Goal: Transaction & Acquisition: Purchase product/service

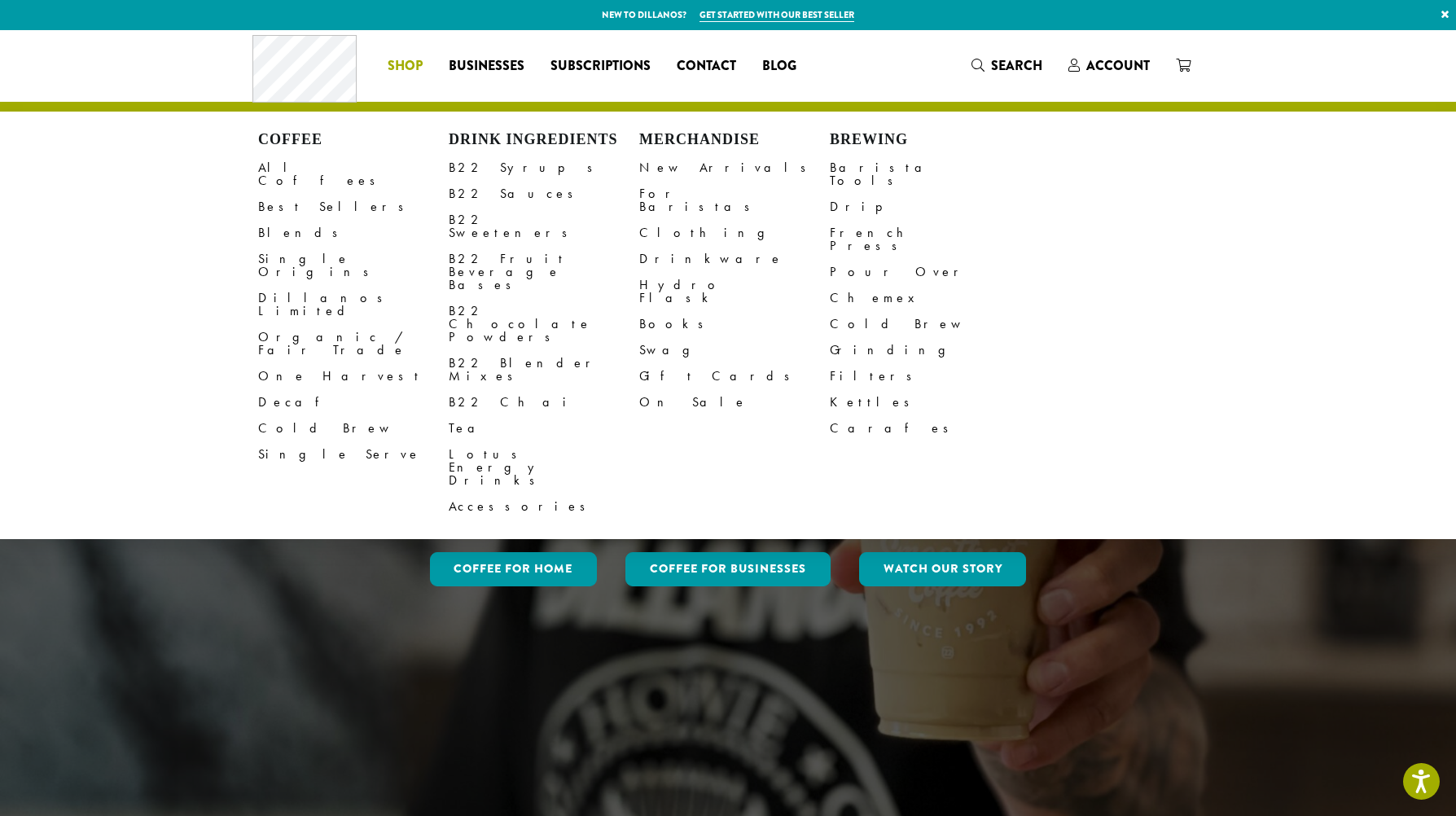
click at [415, 69] on span "Shop" at bounding box center [405, 67] width 35 height 20
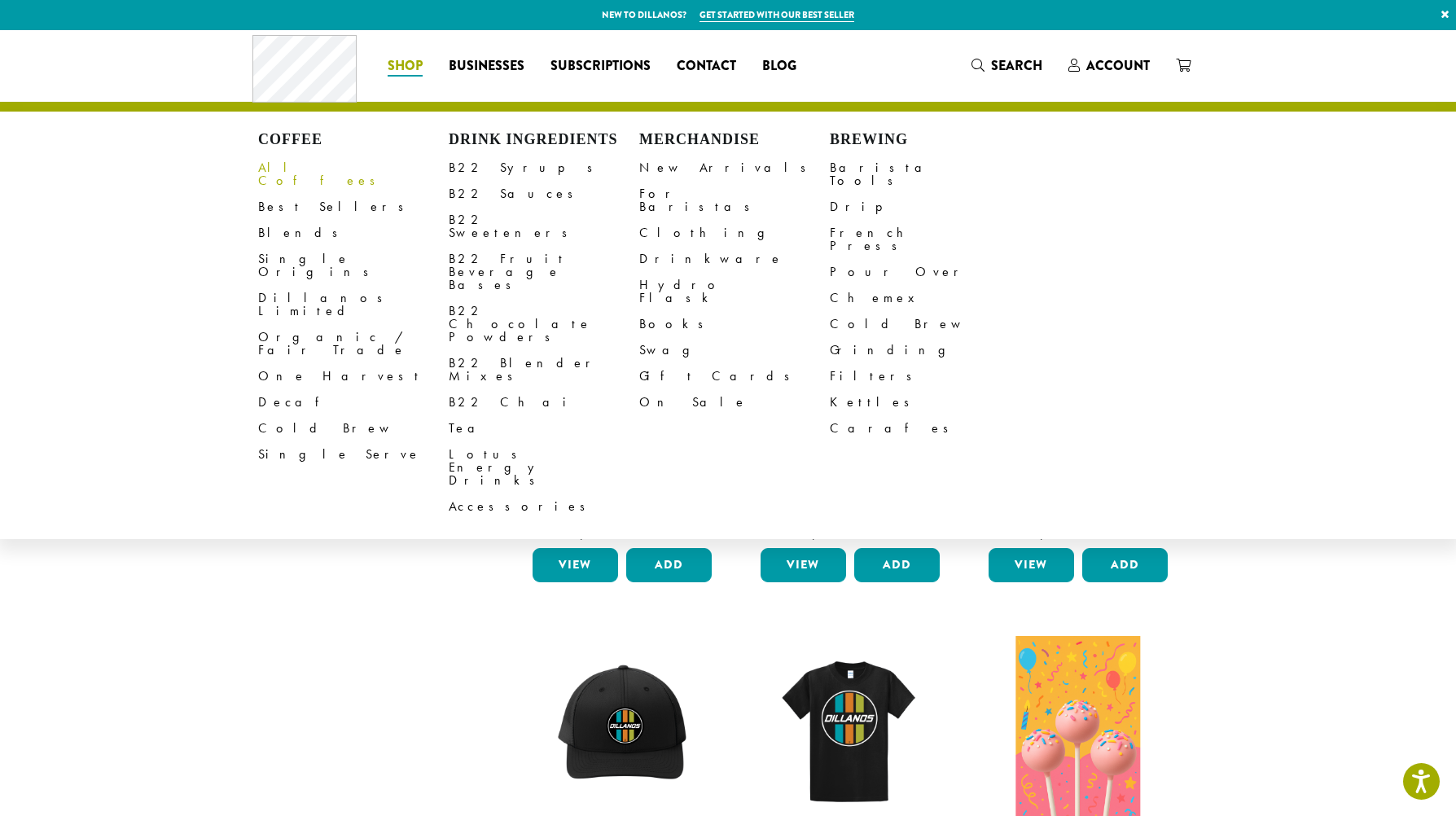
click at [306, 173] on link "All Coffees" at bounding box center [354, 174] width 190 height 39
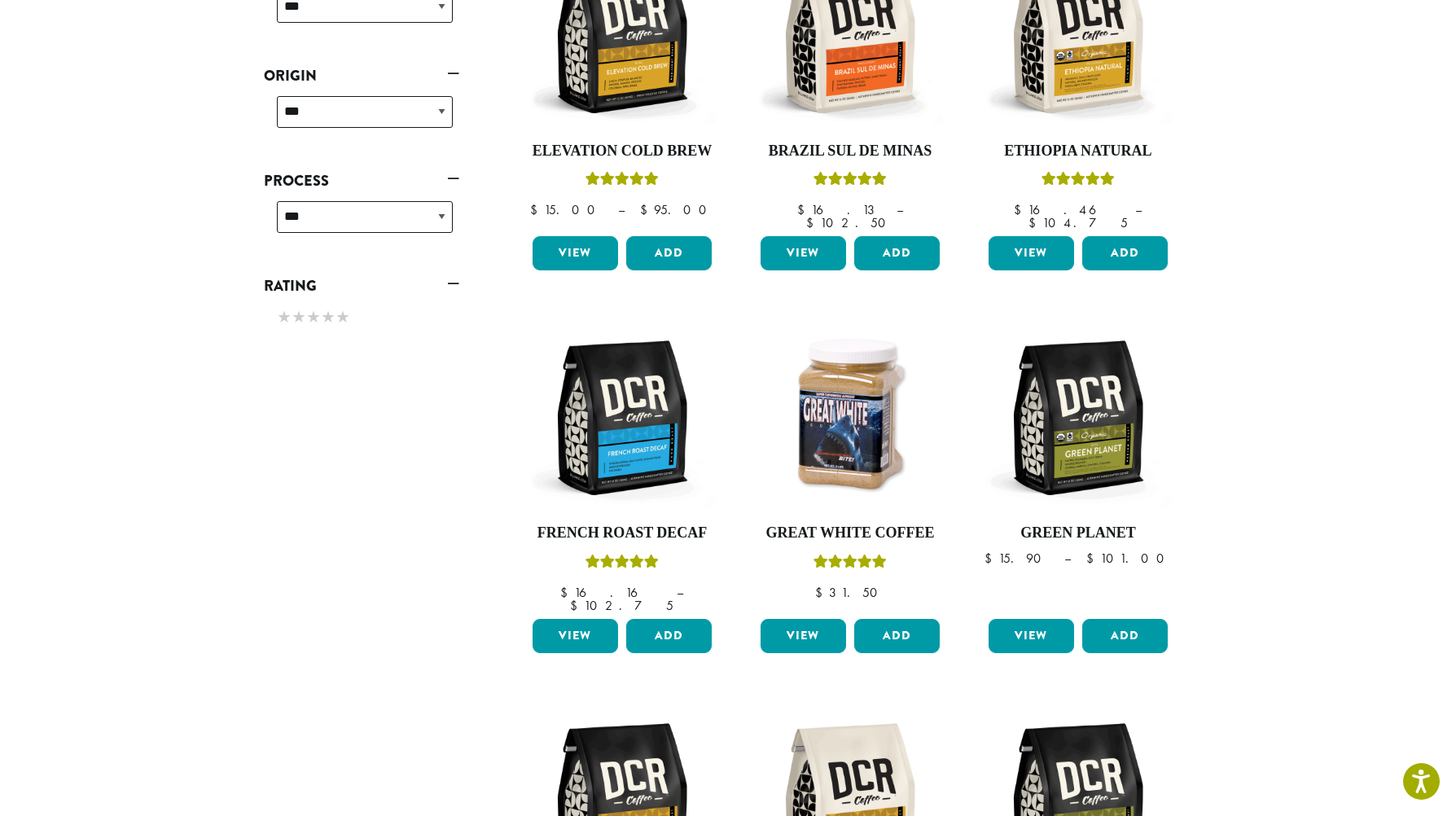
scroll to position [737, 0]
